Goal: Task Accomplishment & Management: Manage account settings

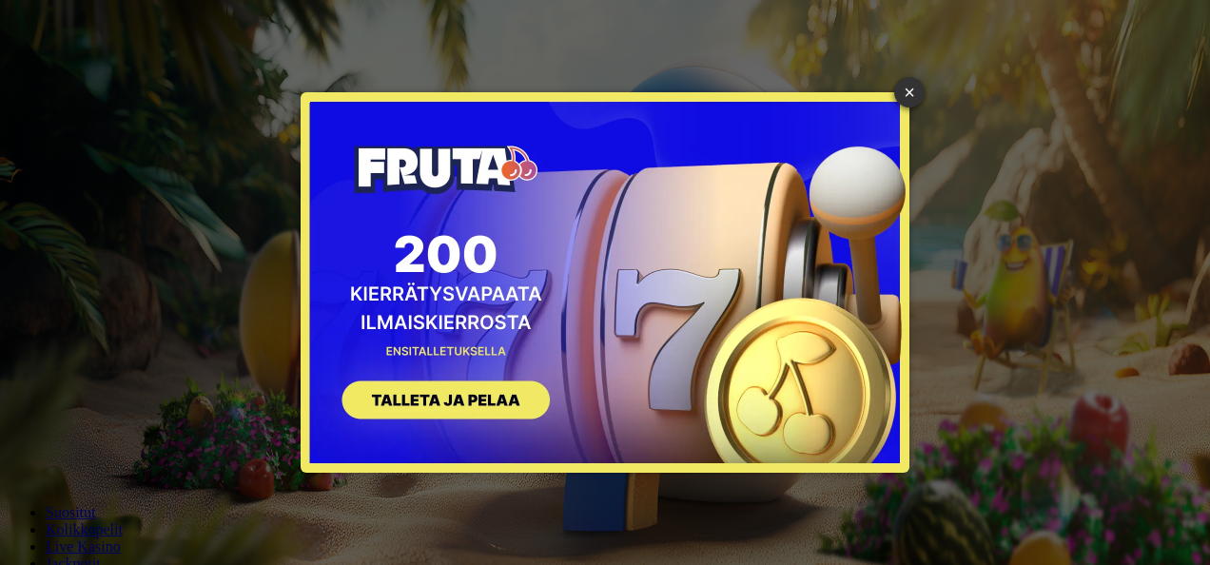
click at [53, 202] on div "× SIGN UP" at bounding box center [604, 282] width 1181 height 536
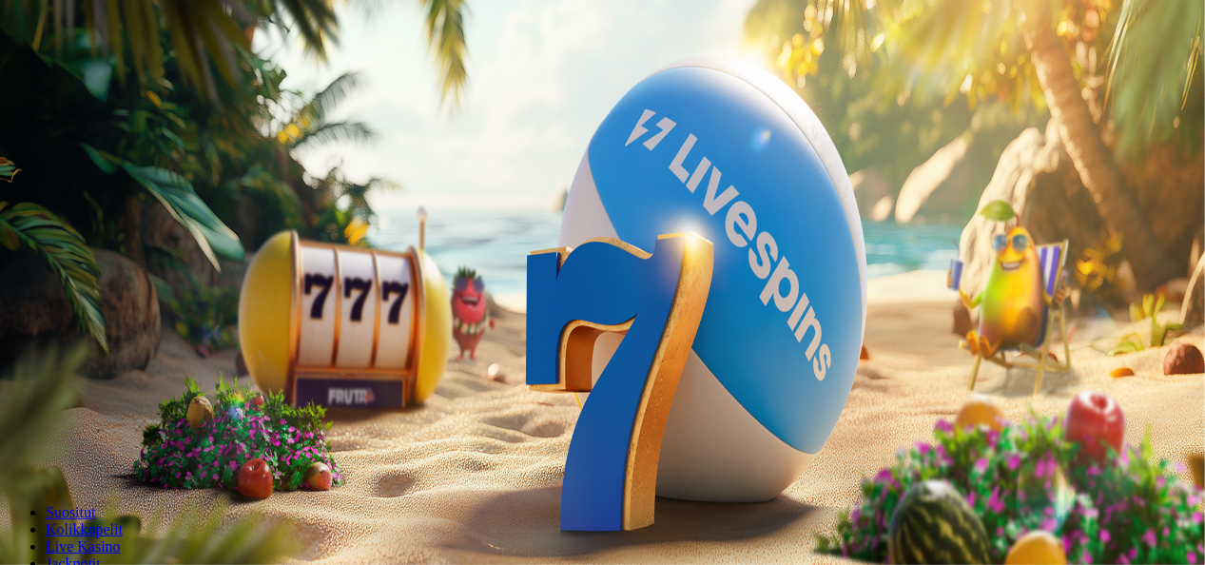
click at [101, 79] on button "Kirjaudu" at bounding box center [132, 69] width 62 height 20
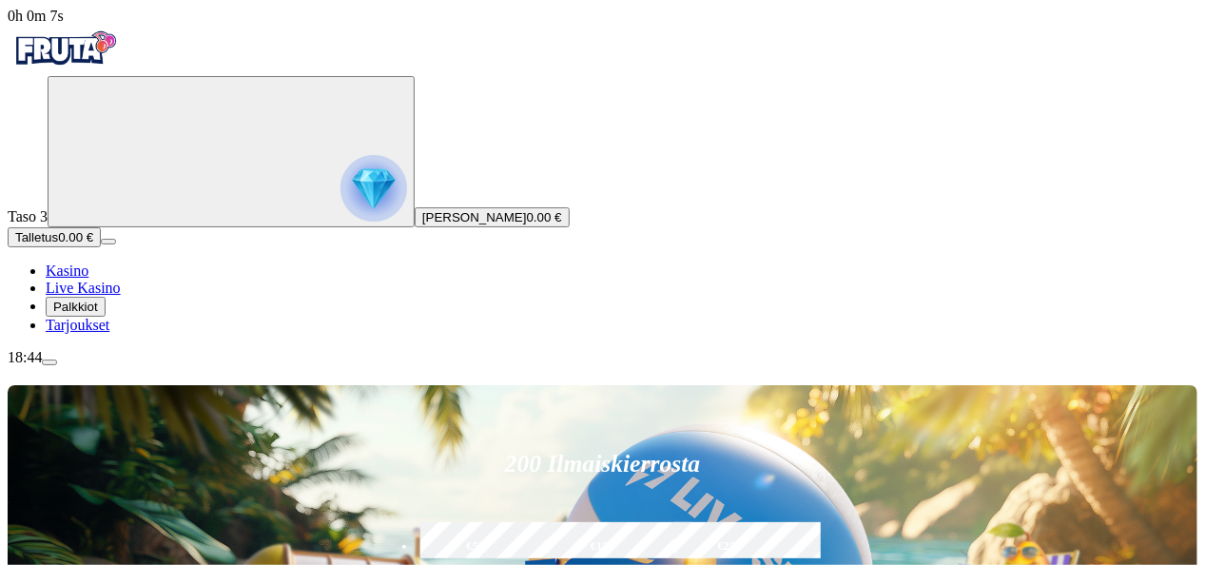
click at [116, 366] on div "18:44" at bounding box center [603, 357] width 1190 height 17
click at [98, 314] on span "Palkkiot" at bounding box center [75, 307] width 45 height 14
